Goal: Task Accomplishment & Management: Manage account settings

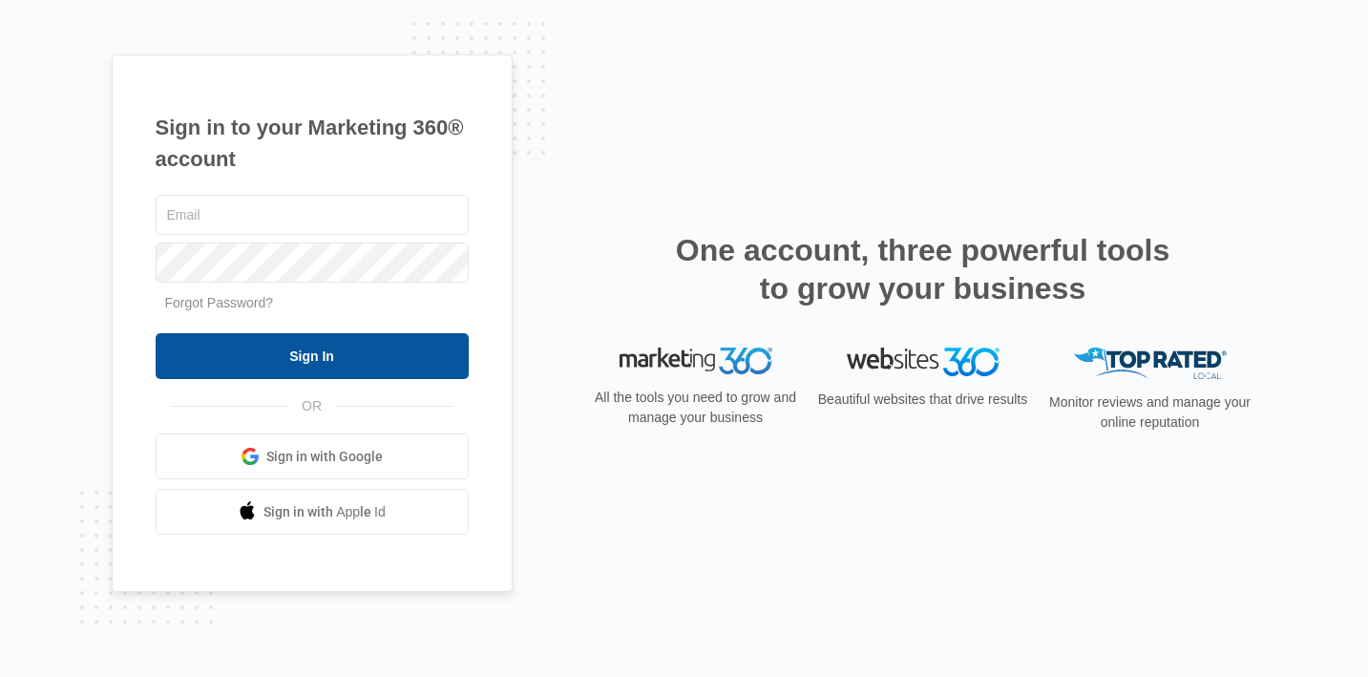
type input "[EMAIL_ADDRESS][DOMAIN_NAME]"
click at [351, 359] on input "Sign In" at bounding box center [312, 356] width 313 height 46
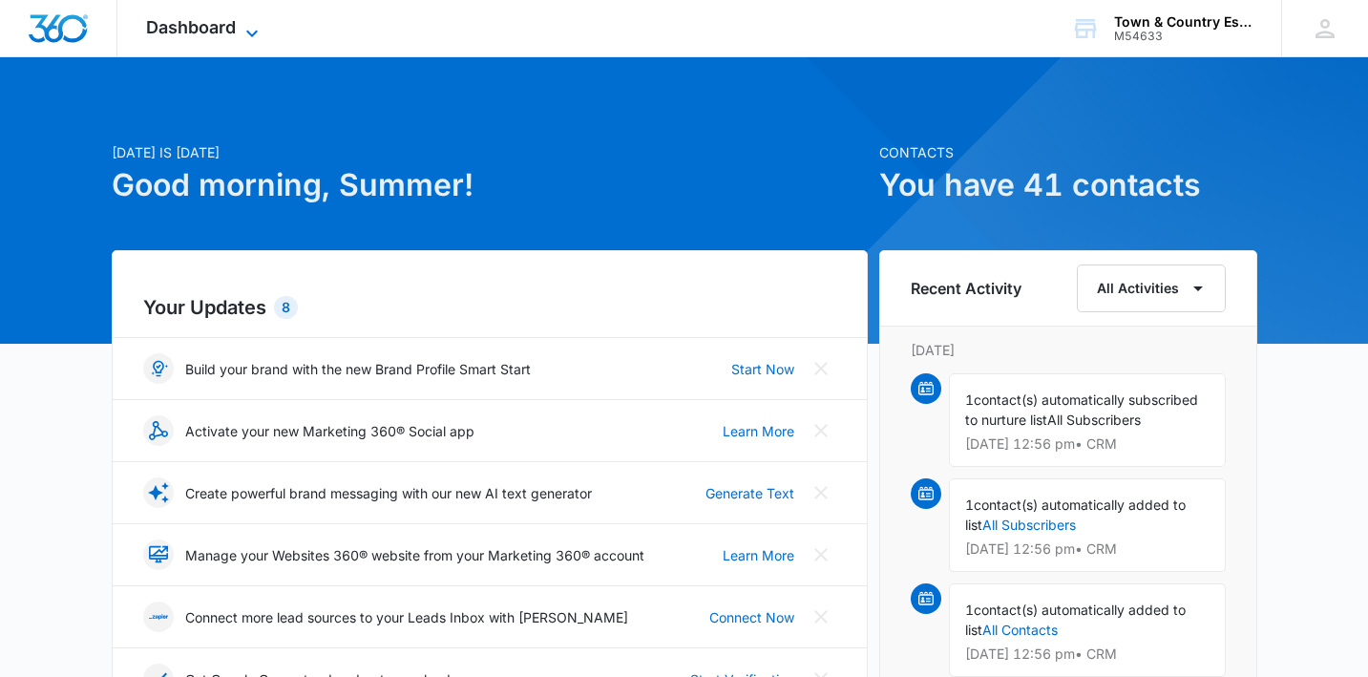
click at [204, 32] on span "Dashboard" at bounding box center [191, 27] width 90 height 20
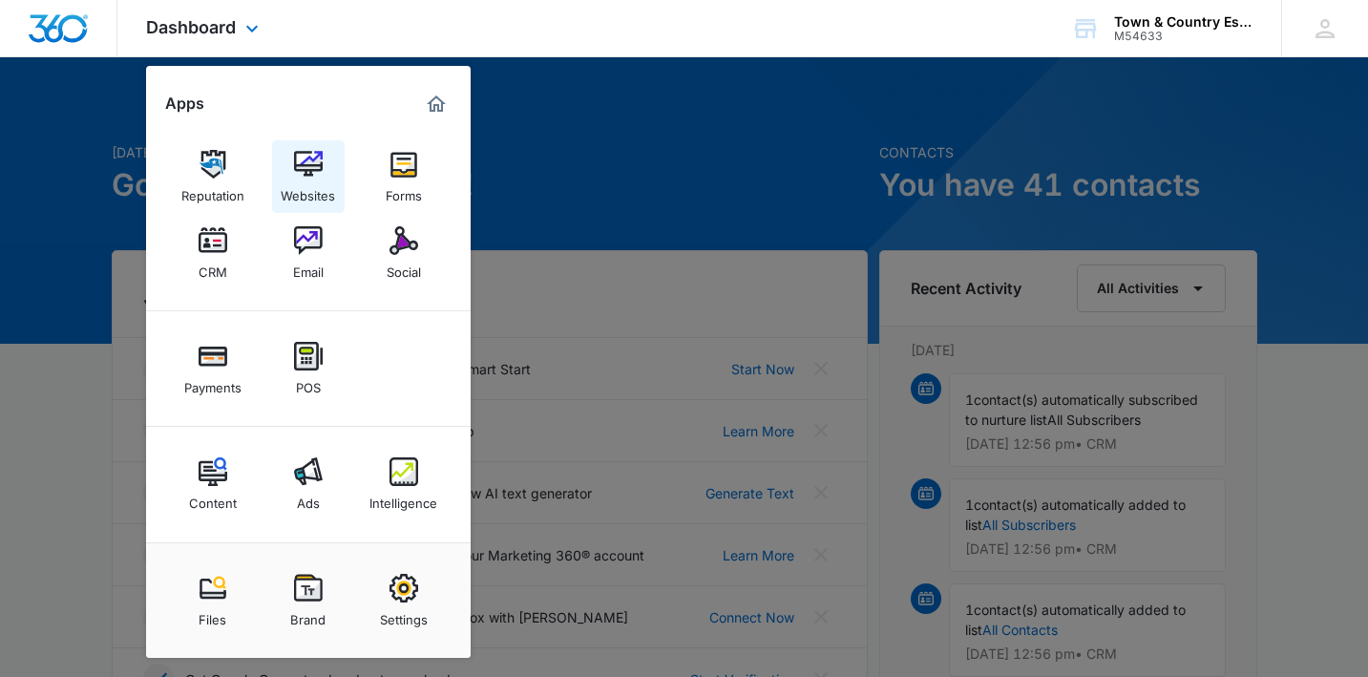
click at [319, 165] on img at bounding box center [308, 164] width 29 height 29
